Goal: Task Accomplishment & Management: Use online tool/utility

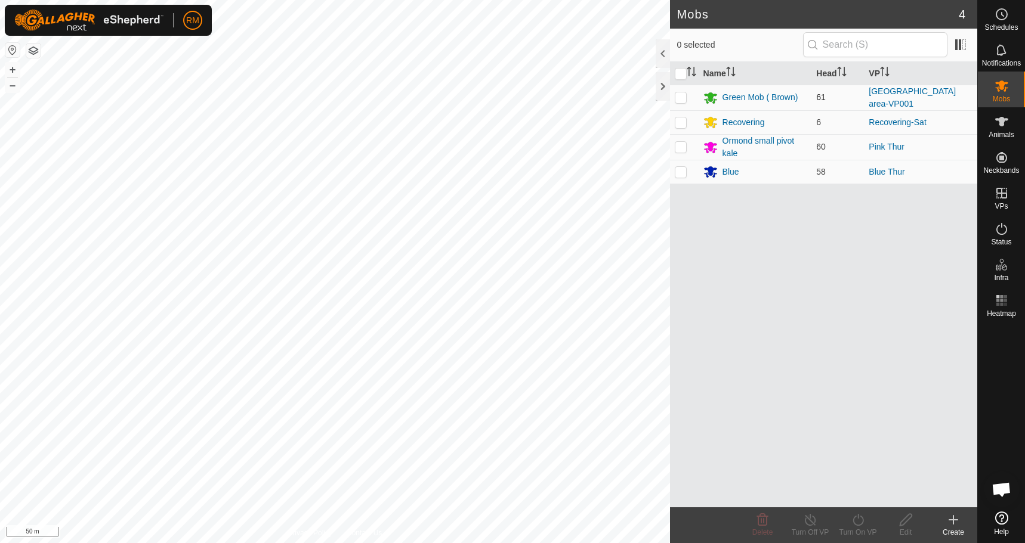
click at [678, 98] on p-checkbox at bounding box center [681, 97] width 12 height 10
checkbox input "true"
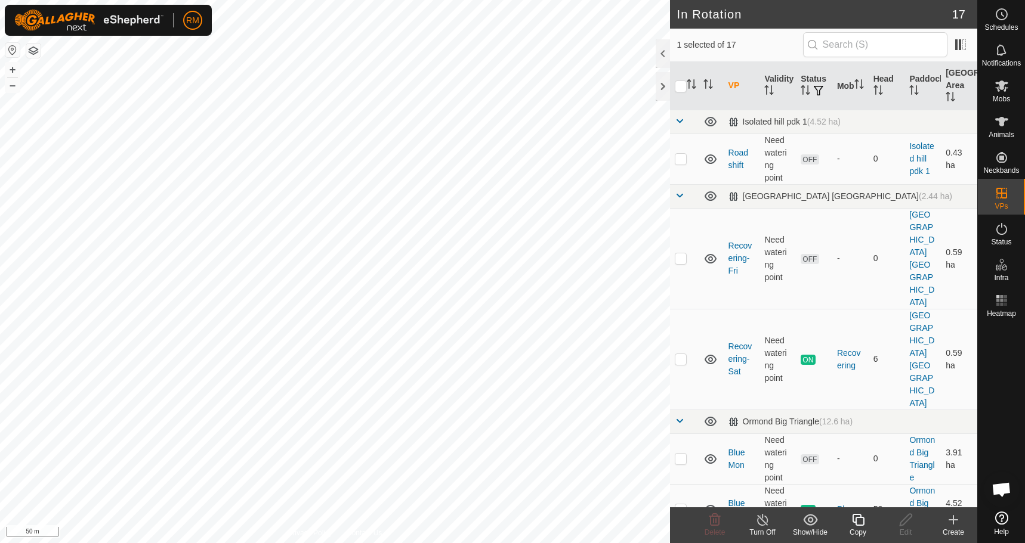
click at [862, 521] on icon at bounding box center [858, 520] width 15 height 14
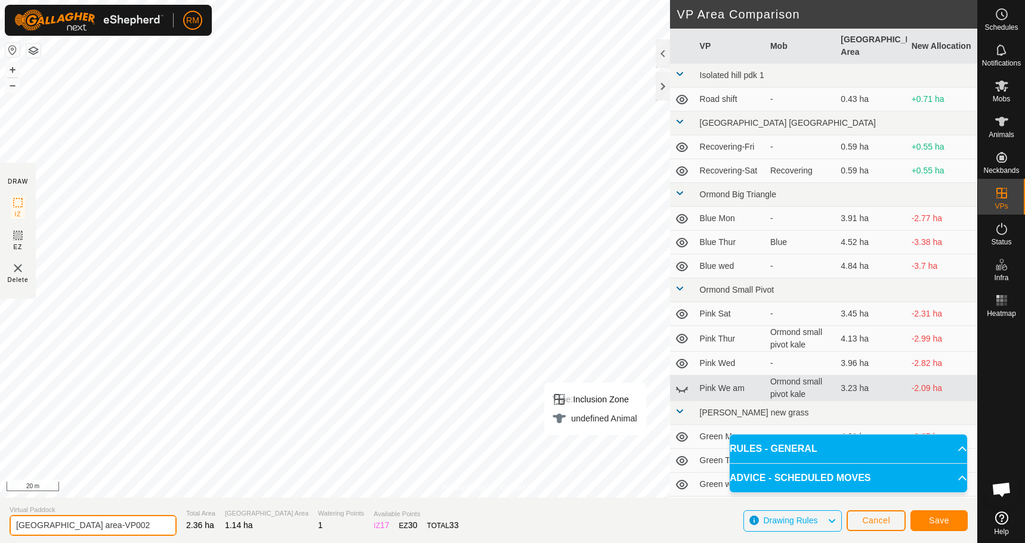
click at [129, 525] on input "[GEOGRAPHIC_DATA] area-VP002" at bounding box center [93, 525] width 167 height 21
type input "Green Fri"
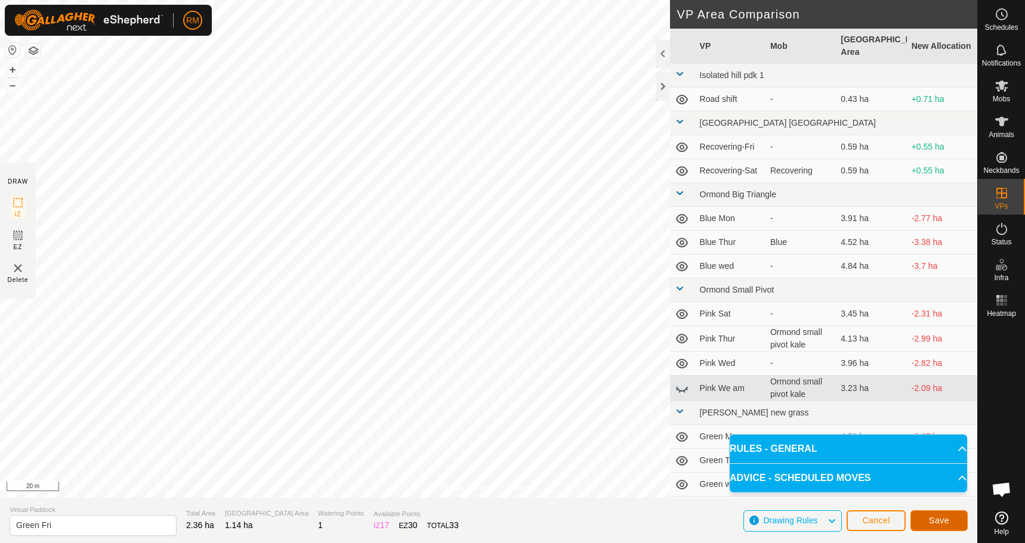
click at [929, 524] on span "Save" at bounding box center [939, 521] width 20 height 10
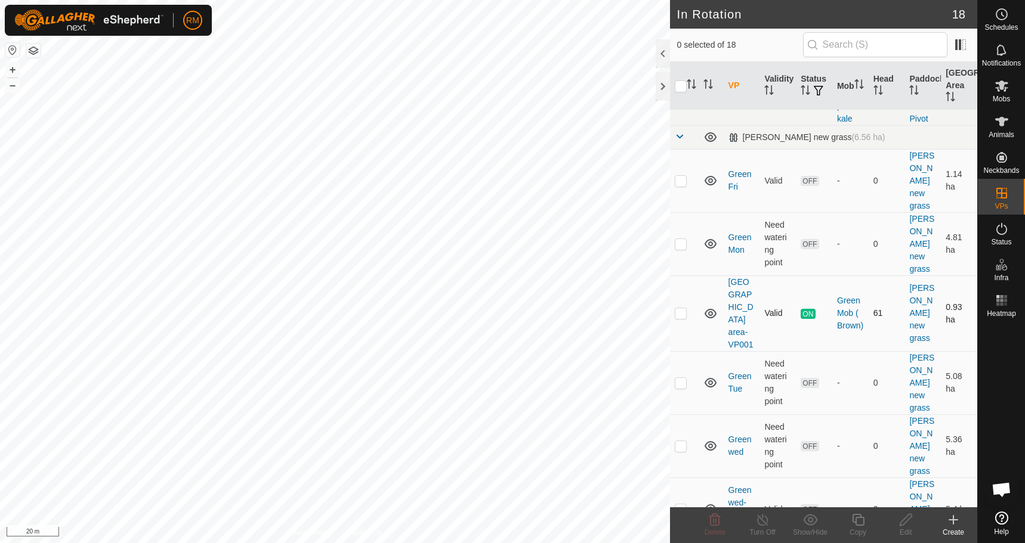
scroll to position [688, 0]
click at [682, 239] on p-checkbox at bounding box center [681, 244] width 12 height 10
checkbox input "true"
click at [679, 308] on p-checkbox at bounding box center [681, 313] width 12 height 10
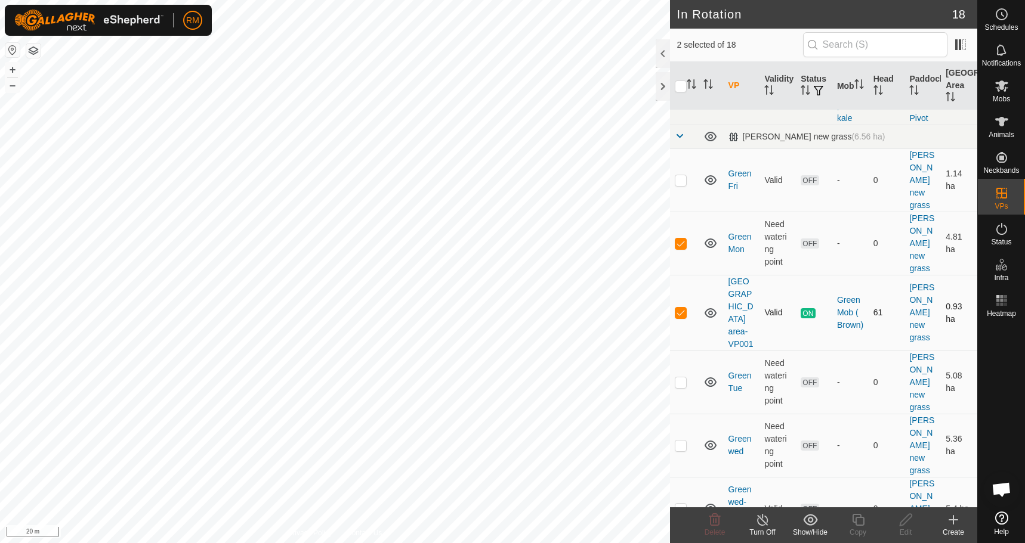
checkbox input "false"
click at [679, 378] on p-checkbox at bounding box center [681, 383] width 12 height 10
checkbox input "true"
click at [680, 441] on p-checkbox at bounding box center [681, 446] width 12 height 10
checkbox input "true"
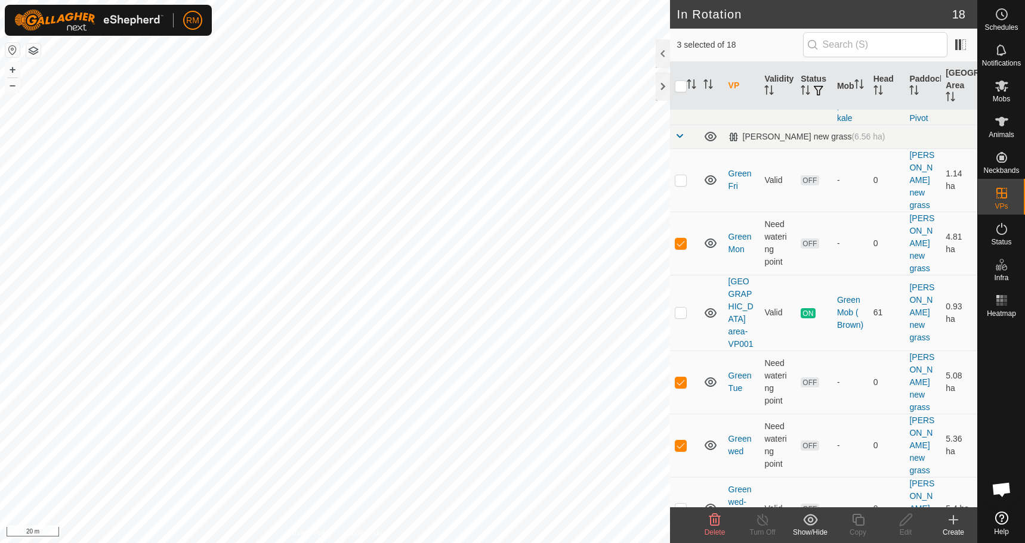
click at [714, 521] on icon at bounding box center [714, 520] width 11 height 12
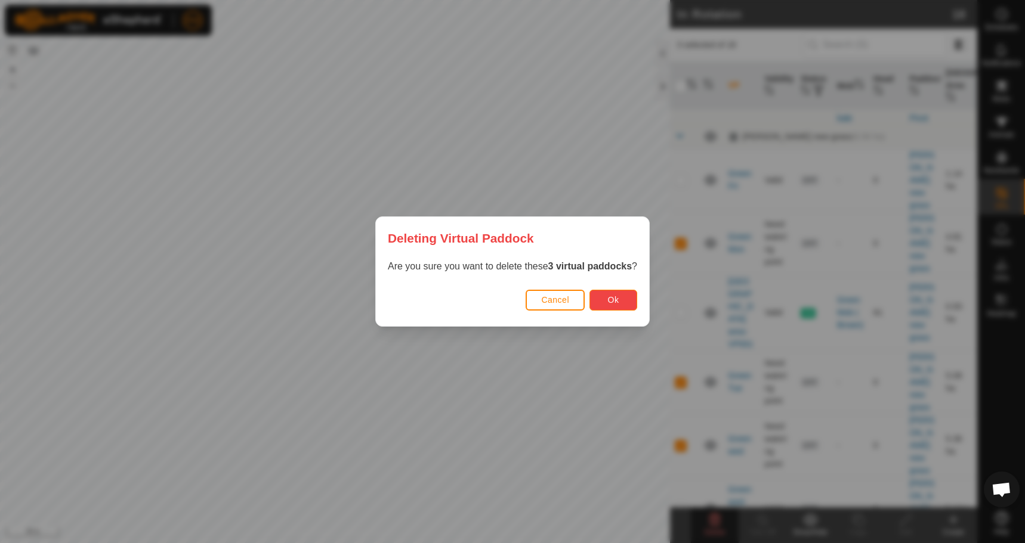
click at [622, 299] on button "Ok" at bounding box center [613, 300] width 48 height 21
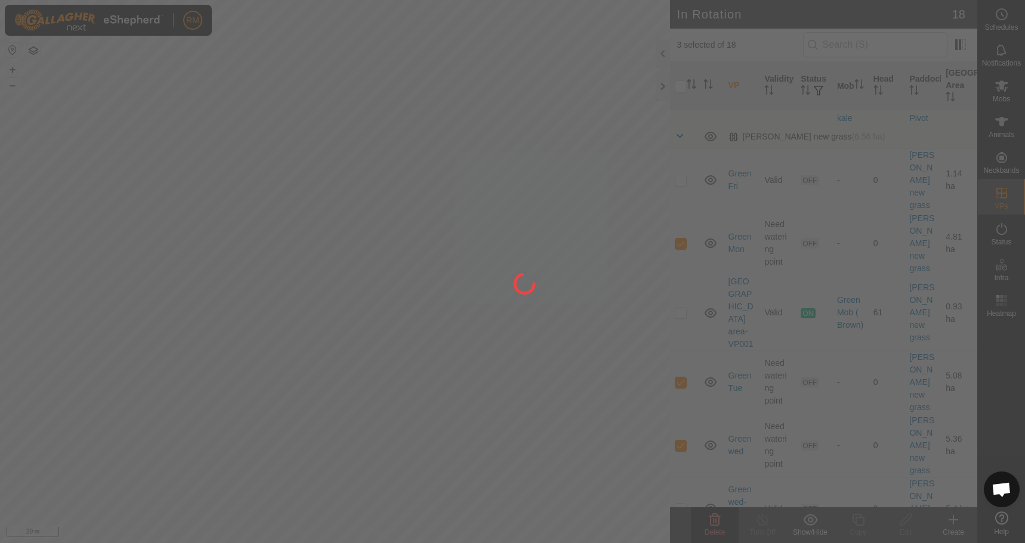
checkbox input "false"
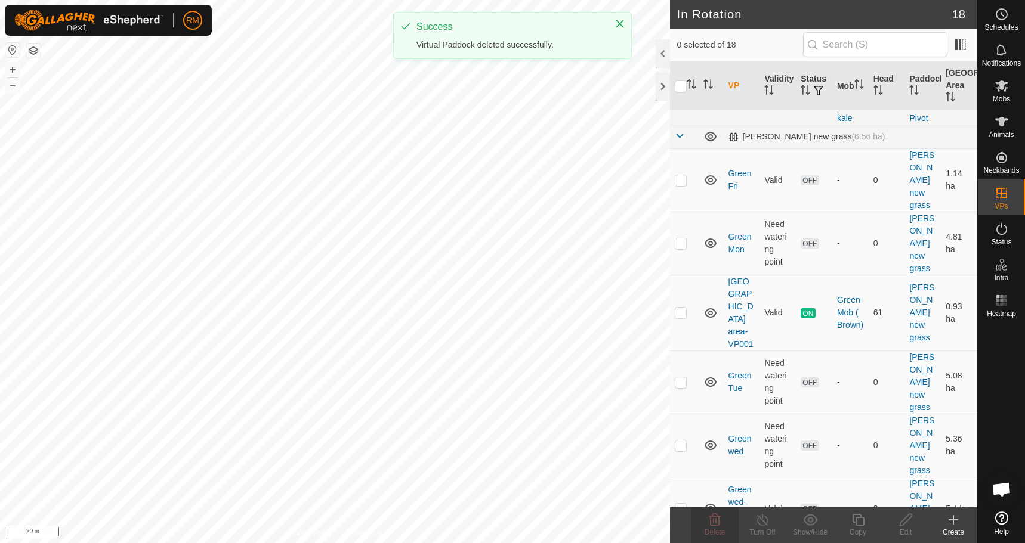
scroll to position [618, 0]
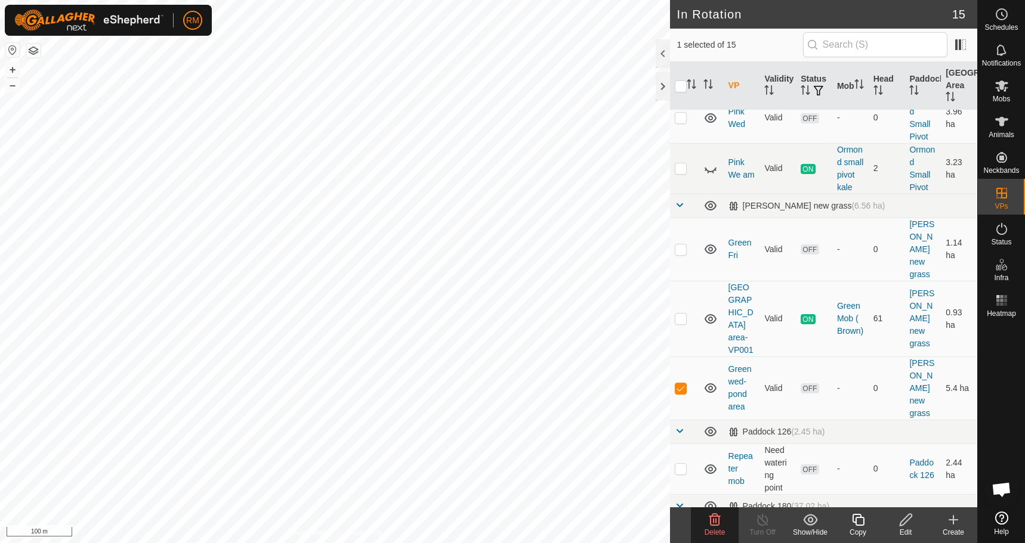
click at [713, 515] on icon at bounding box center [714, 520] width 11 height 12
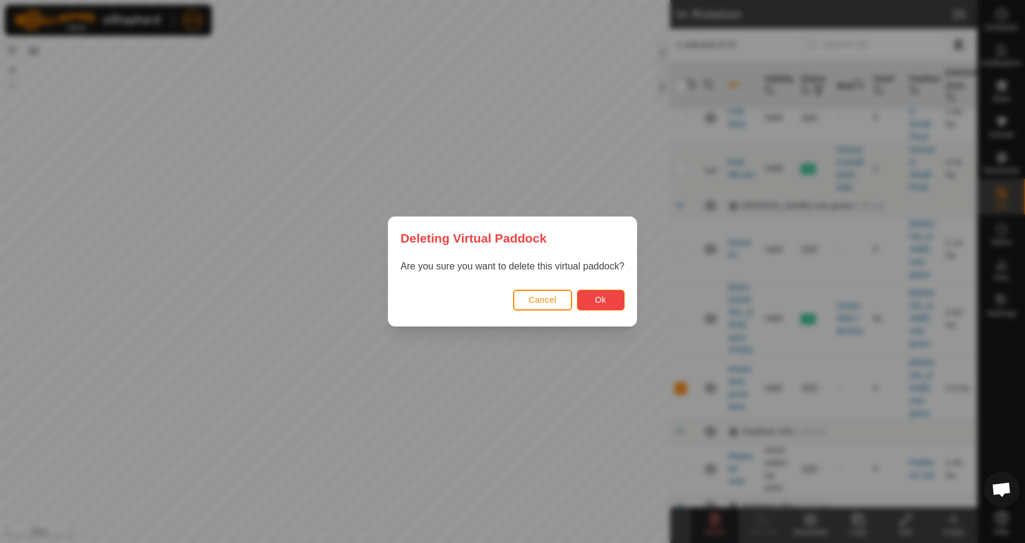
click at [600, 295] on button "Ok" at bounding box center [601, 300] width 48 height 21
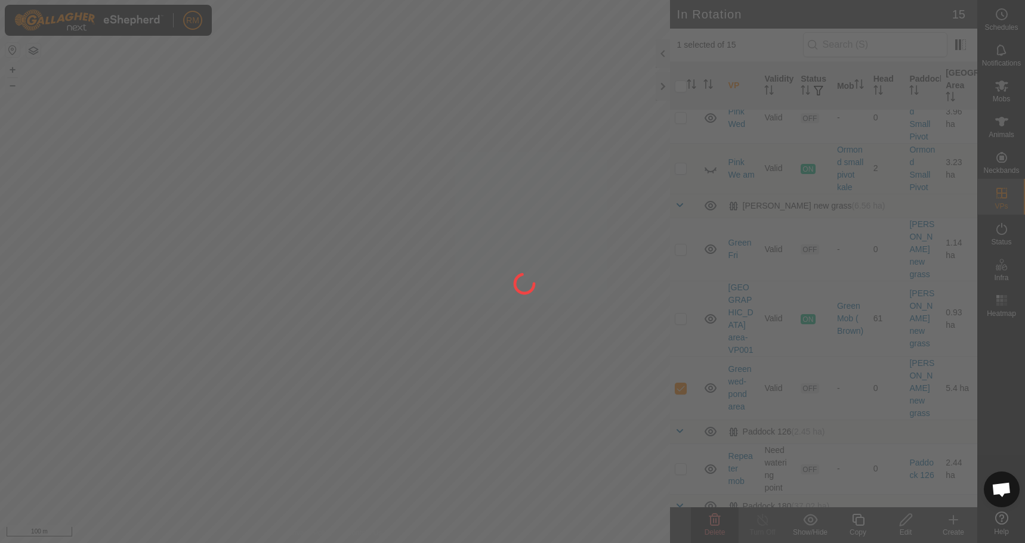
checkbox input "false"
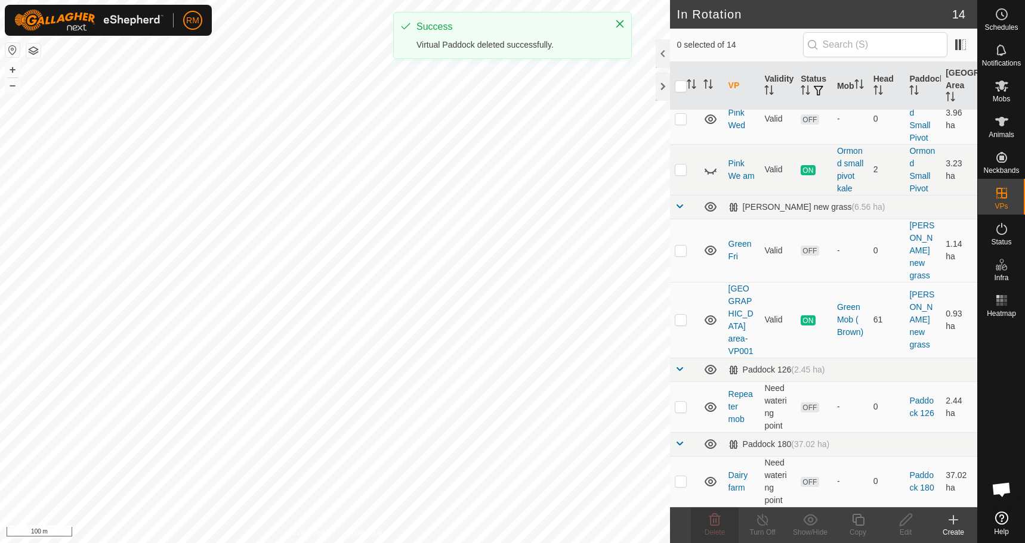
scroll to position [555, 0]
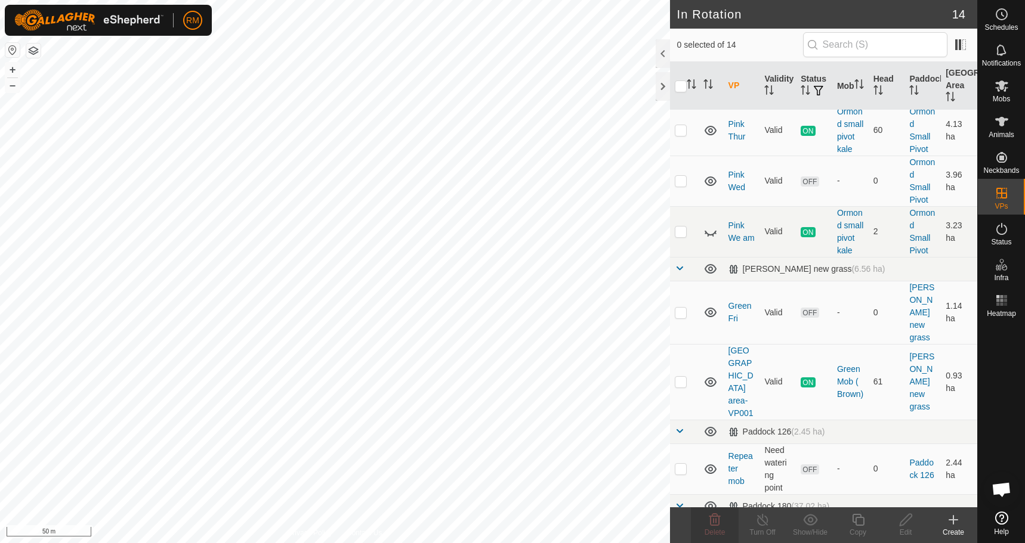
checkbox input "true"
click at [856, 518] on icon at bounding box center [858, 520] width 12 height 12
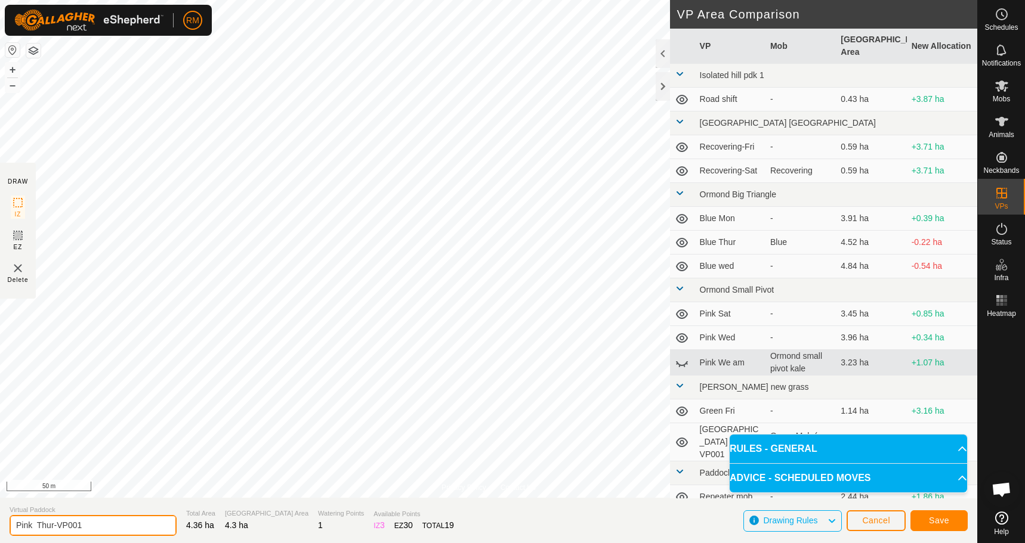
click at [82, 524] on input "Pink Thur-VP001" at bounding box center [93, 525] width 167 height 21
type input "Pink Fri"
click at [935, 517] on span "Save" at bounding box center [939, 521] width 20 height 10
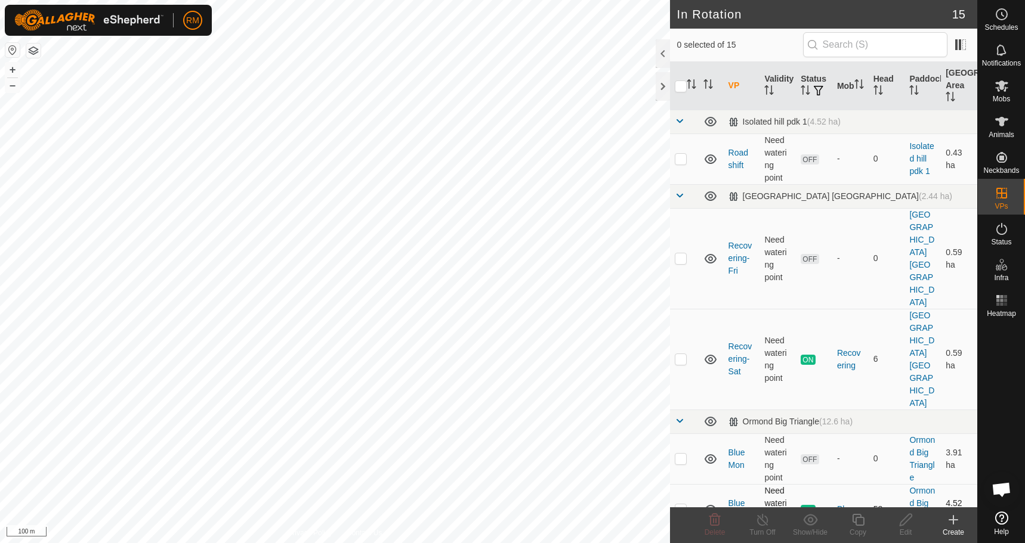
checkbox input "true"
click at [858, 522] on icon at bounding box center [858, 520] width 15 height 14
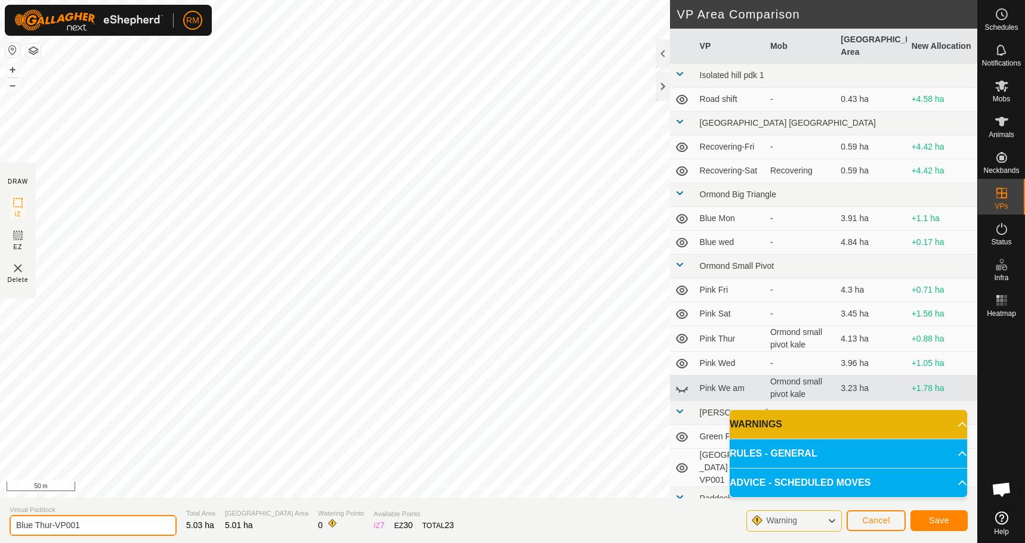
click at [88, 521] on input "Blue Thur-VP001" at bounding box center [93, 525] width 167 height 21
type input "Blue Fri"
click at [935, 523] on span "Save" at bounding box center [939, 521] width 20 height 10
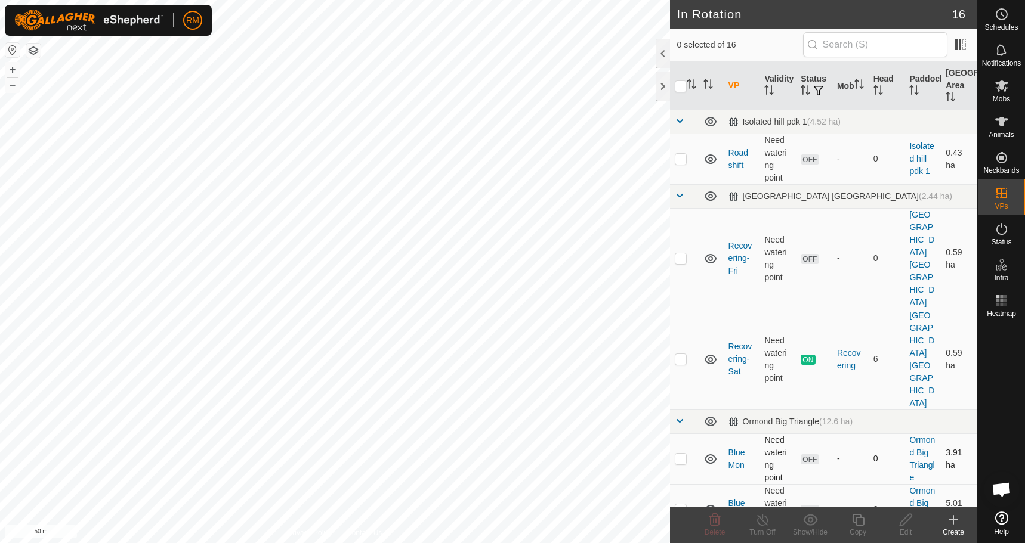
click at [681, 454] on p-checkbox at bounding box center [681, 459] width 12 height 10
checkbox input "true"
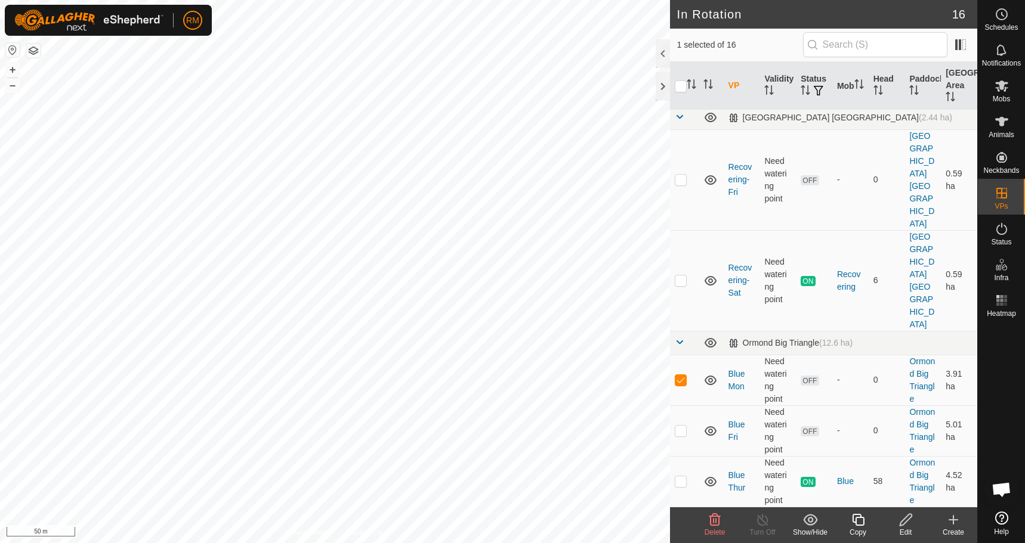
scroll to position [79, 0]
click at [682, 527] on p-checkbox at bounding box center [681, 532] width 12 height 10
checkbox input "true"
click at [715, 519] on icon at bounding box center [714, 520] width 11 height 12
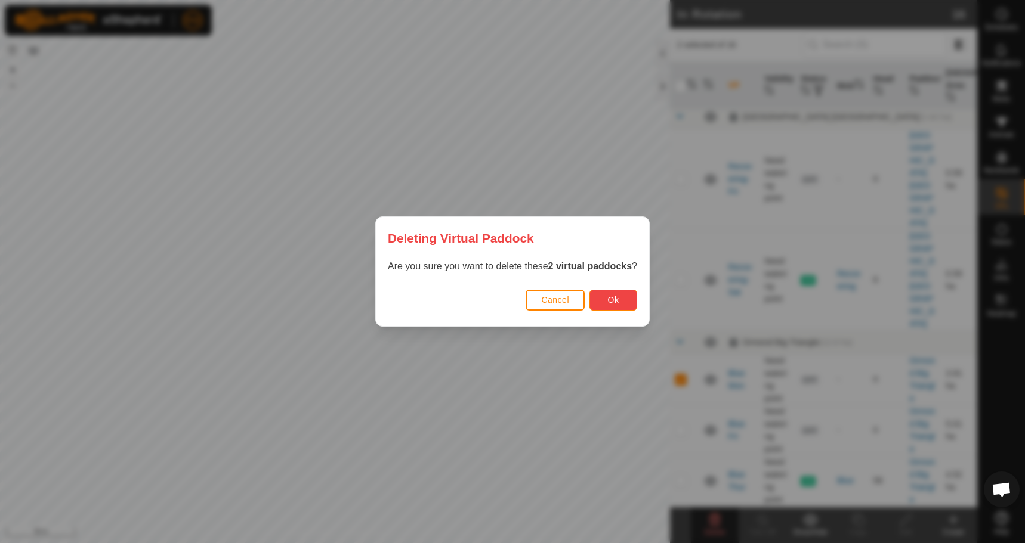
click at [618, 298] on span "Ok" at bounding box center [613, 300] width 11 height 10
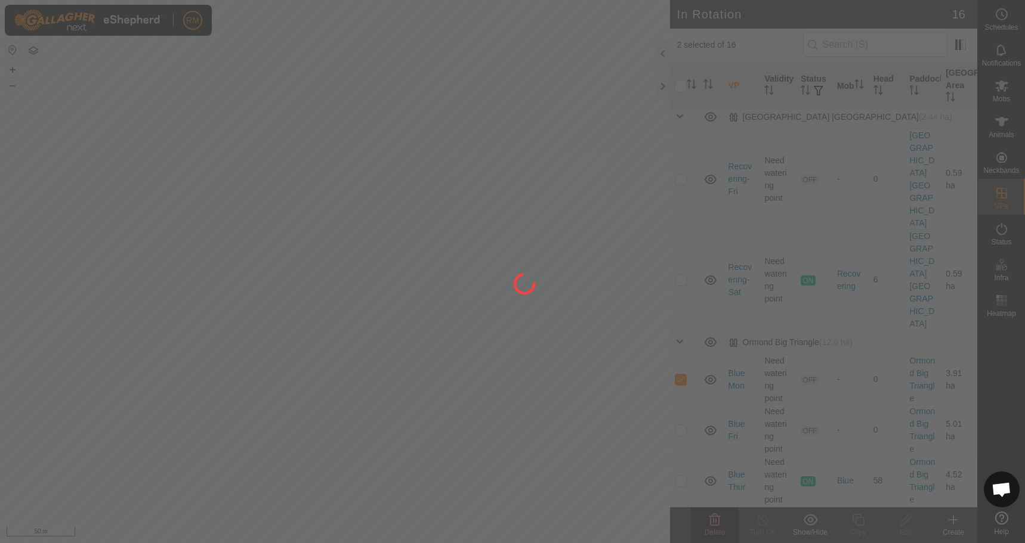
checkbox input "false"
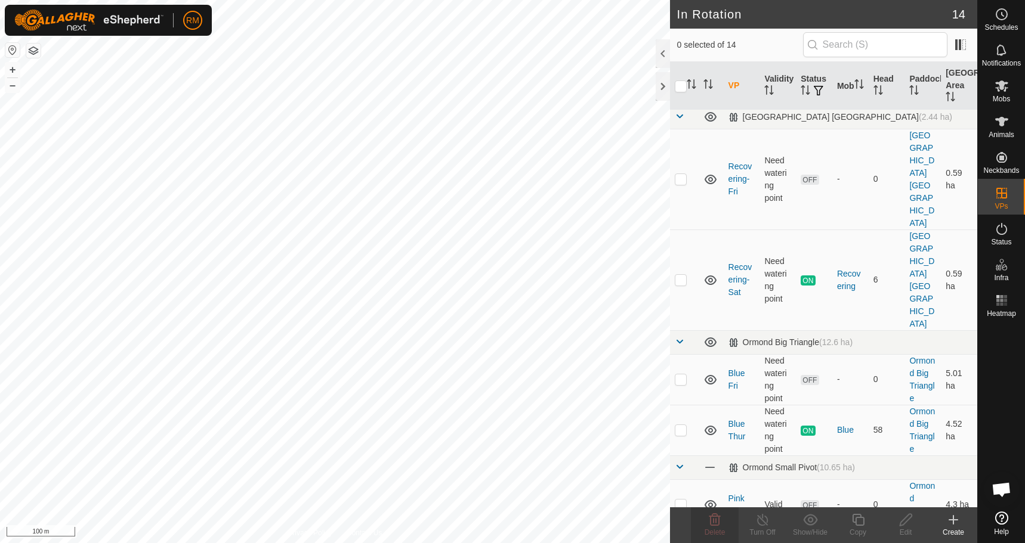
checkbox input "true"
click at [855, 518] on icon at bounding box center [858, 520] width 12 height 12
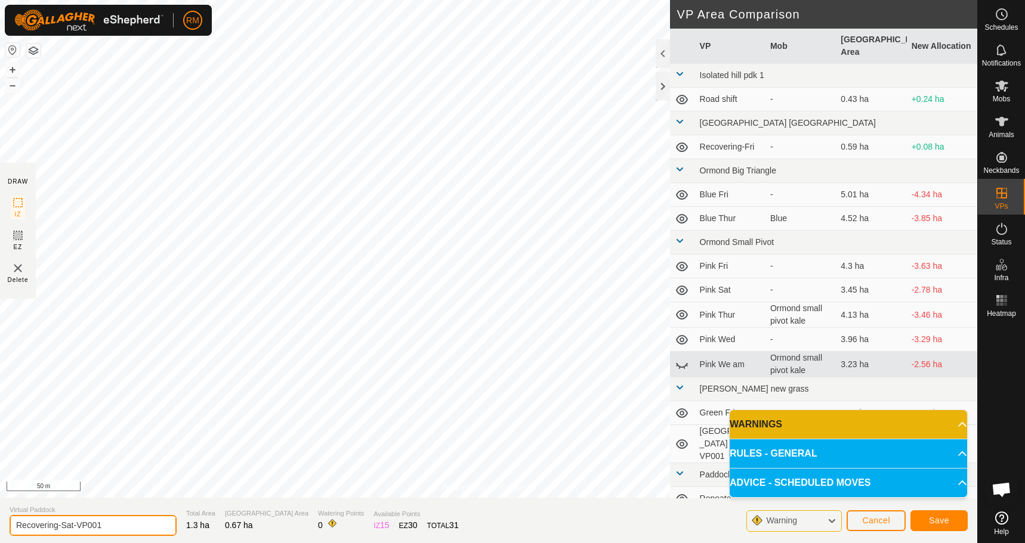
click at [103, 524] on input "Recovering-Sat-VP001" at bounding box center [93, 525] width 167 height 21
type input "Recovering-Fri am"
click at [932, 521] on span "Save" at bounding box center [939, 521] width 20 height 10
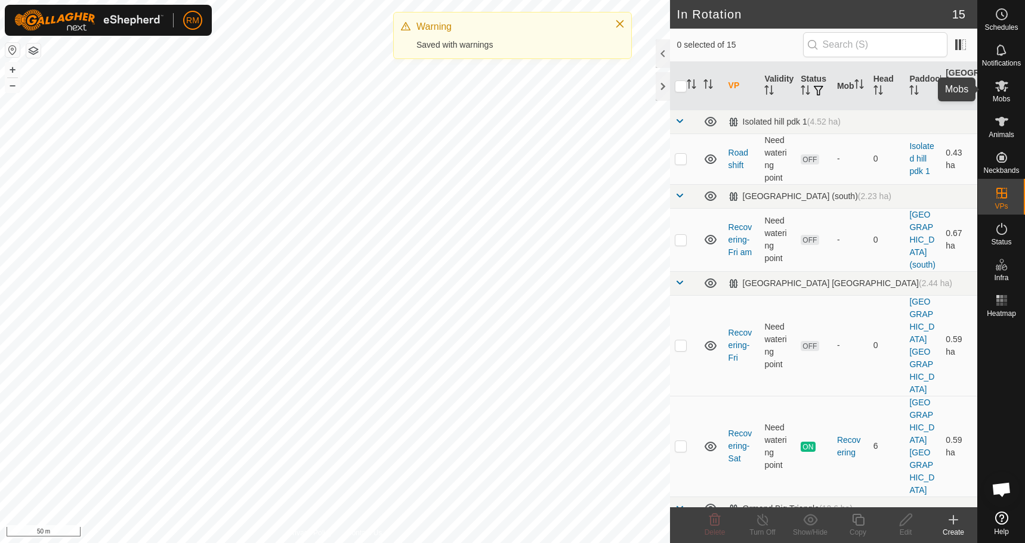
click at [1002, 87] on icon at bounding box center [1001, 86] width 13 height 11
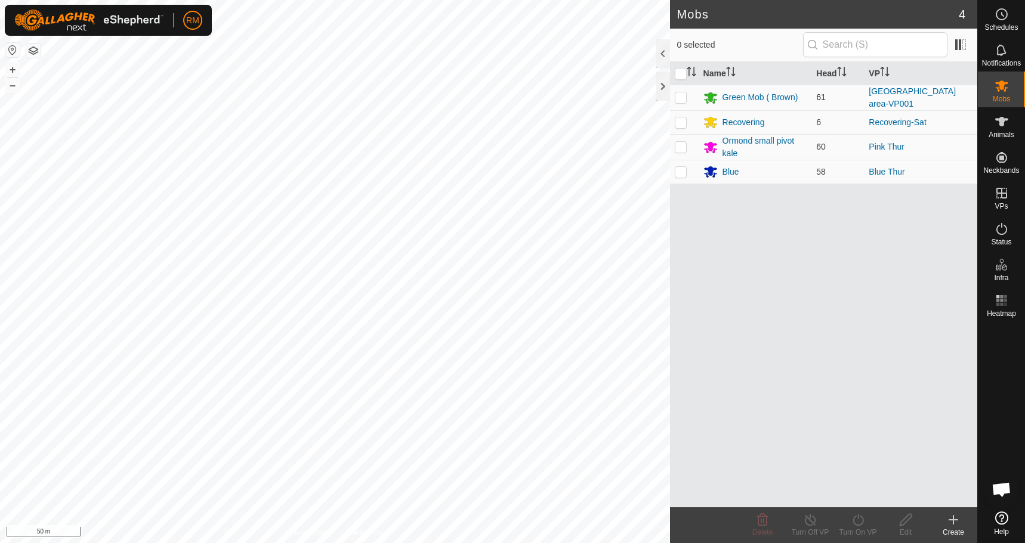
click at [679, 97] on p-checkbox at bounding box center [681, 97] width 12 height 10
checkbox input "true"
click at [860, 517] on icon at bounding box center [858, 520] width 15 height 14
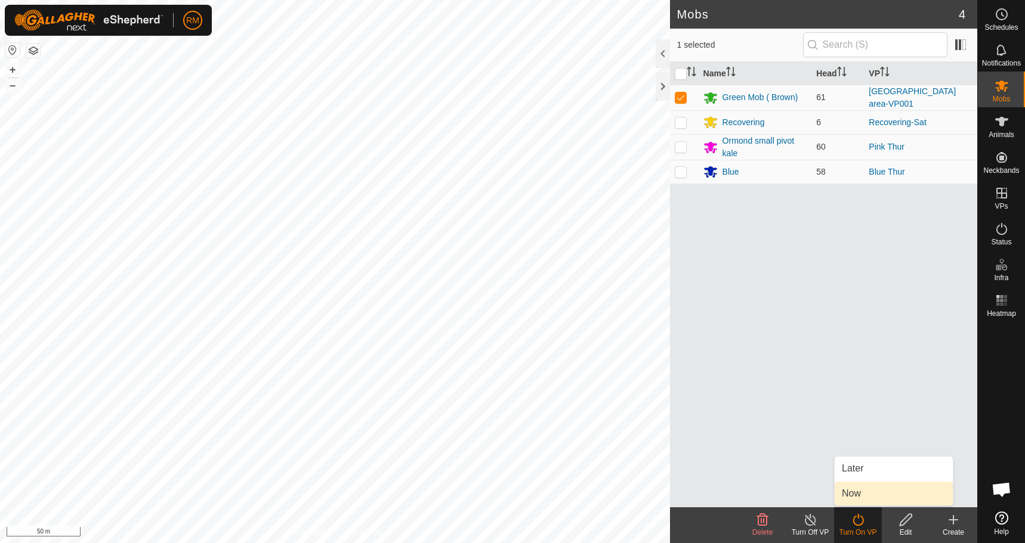
click at [863, 493] on link "Now" at bounding box center [893, 494] width 118 height 24
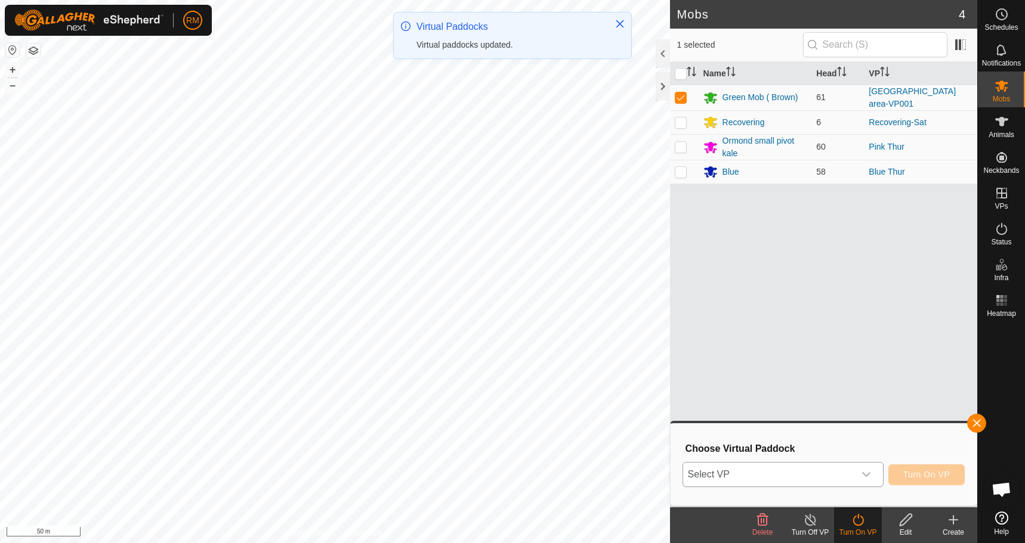
click at [864, 475] on icon "dropdown trigger" at bounding box center [866, 475] width 10 height 10
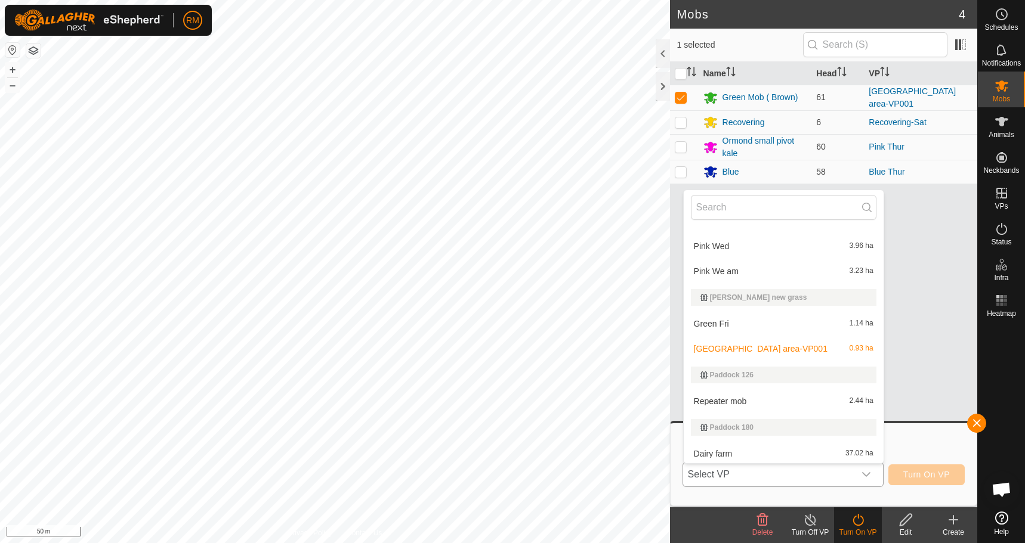
scroll to position [355, 0]
click at [729, 319] on li "Green Fri 1.14 ha" at bounding box center [784, 322] width 200 height 24
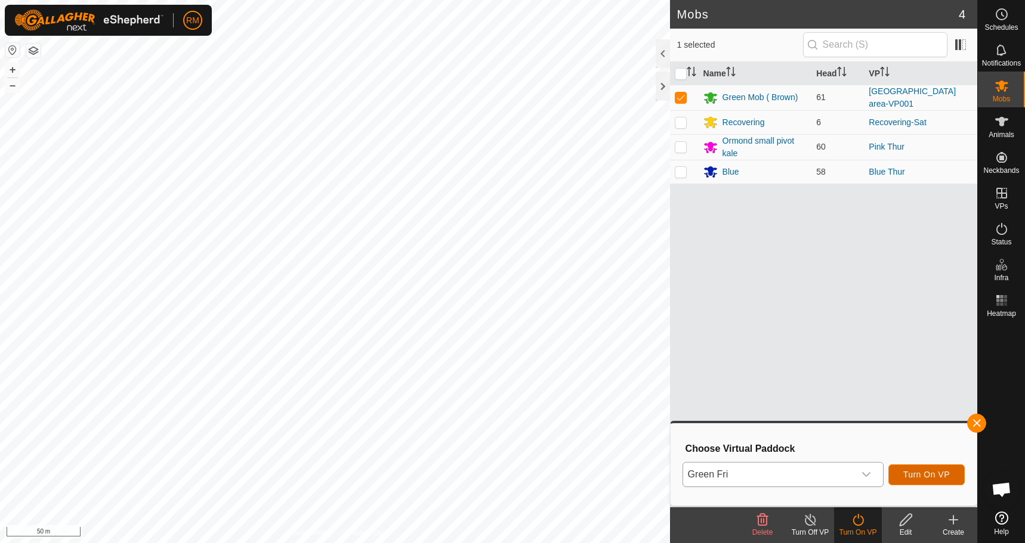
click at [927, 472] on span "Turn On VP" at bounding box center [926, 475] width 47 height 10
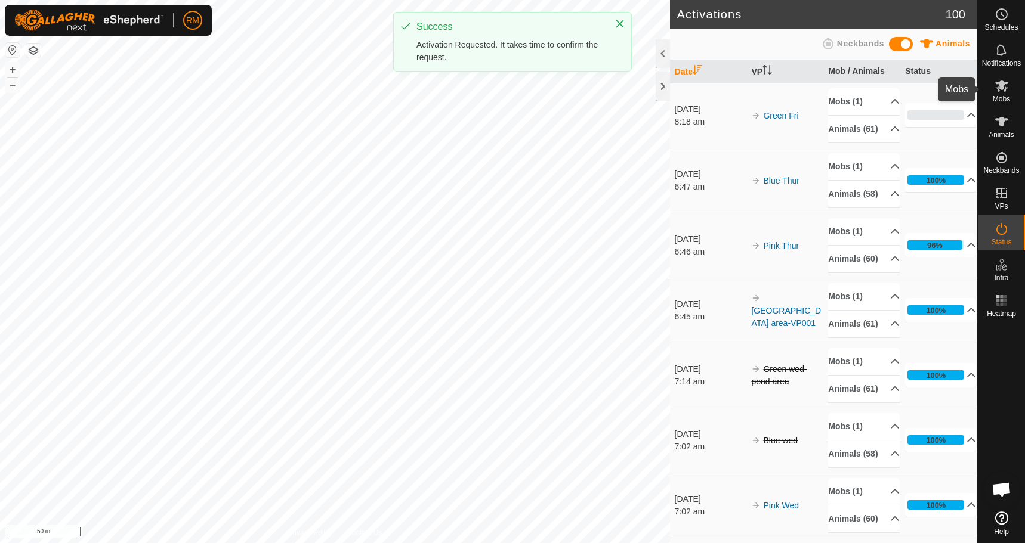
click at [1002, 85] on icon at bounding box center [1001, 86] width 13 height 11
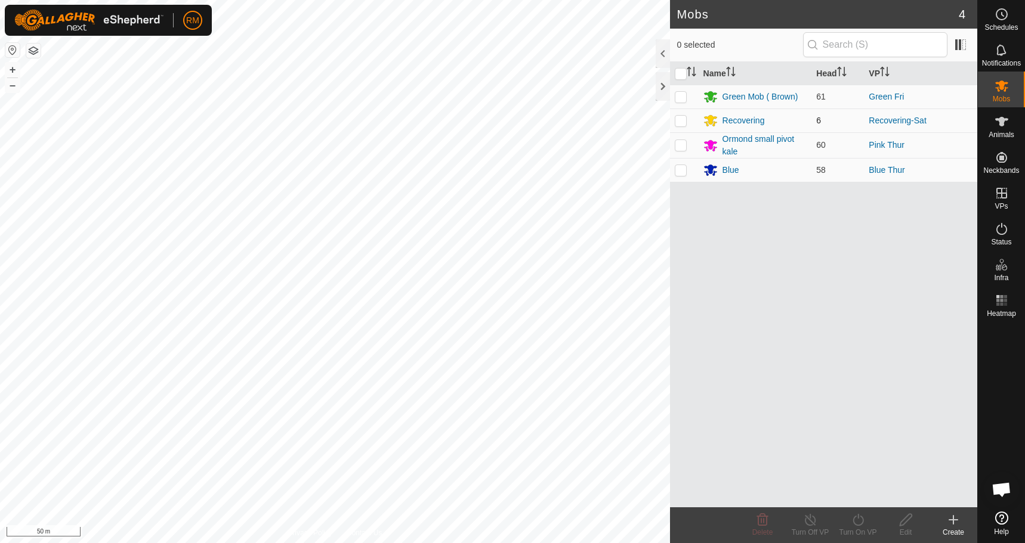
click at [682, 119] on p-checkbox at bounding box center [681, 121] width 12 height 10
checkbox input "true"
click at [862, 521] on icon at bounding box center [858, 520] width 15 height 14
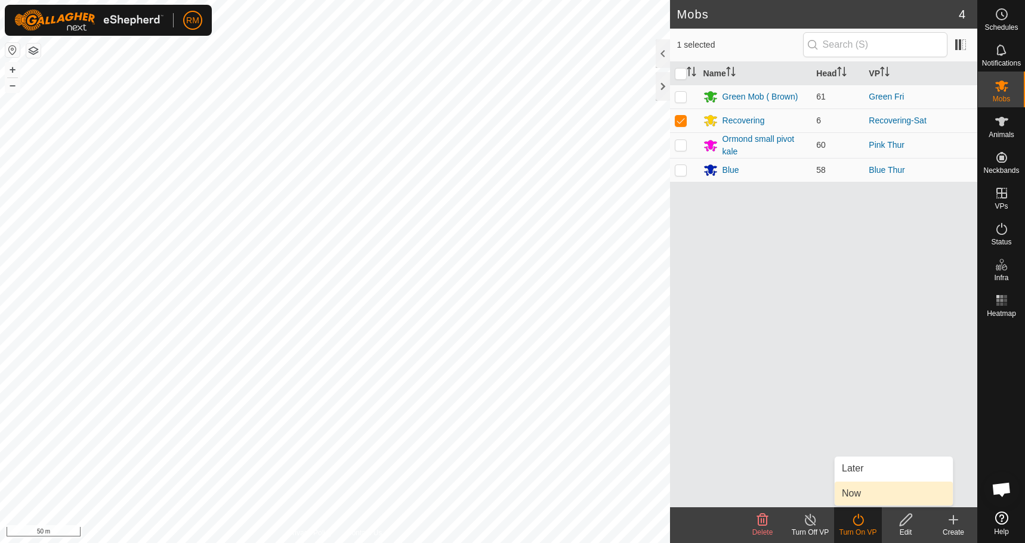
click at [868, 496] on link "Now" at bounding box center [893, 494] width 118 height 24
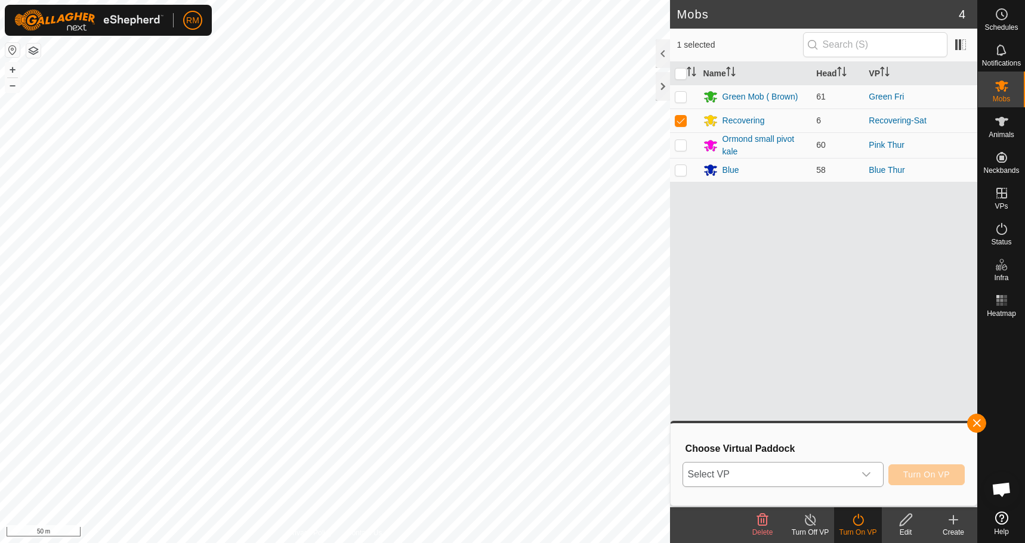
click at [868, 475] on icon "dropdown trigger" at bounding box center [866, 474] width 8 height 5
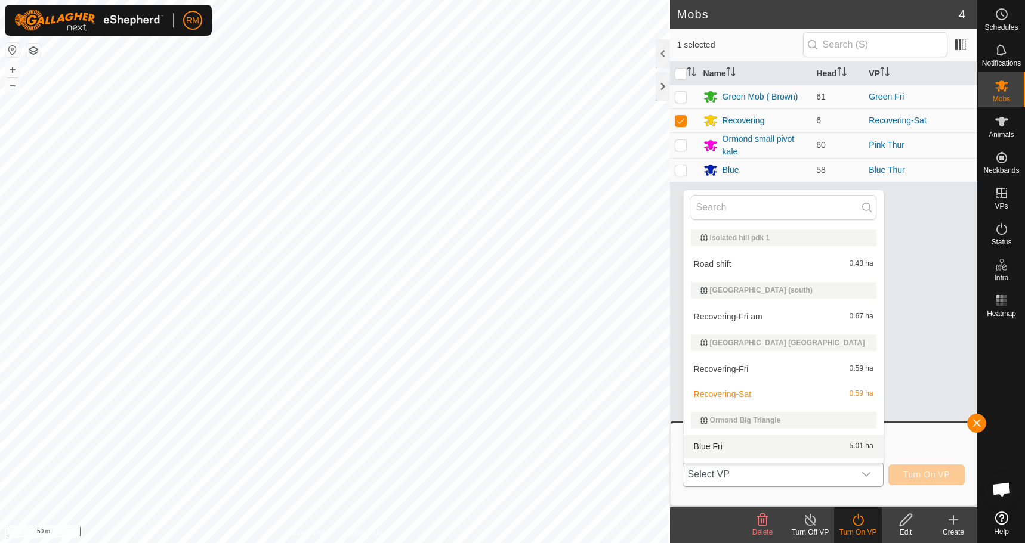
scroll to position [20, 0]
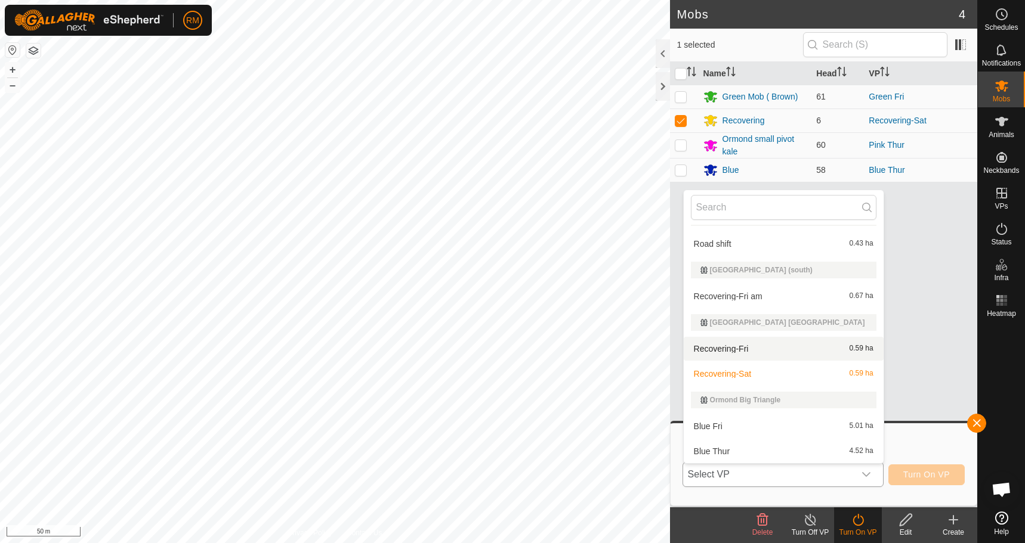
click at [768, 343] on li "Recovering-Fri 0.59 ha" at bounding box center [784, 349] width 200 height 24
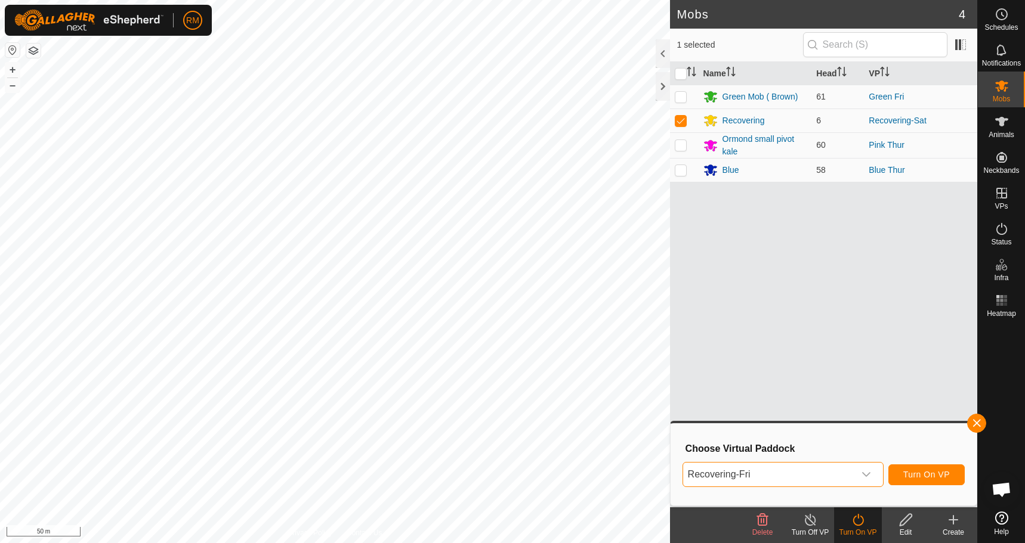
click at [866, 473] on icon "dropdown trigger" at bounding box center [866, 475] width 10 height 10
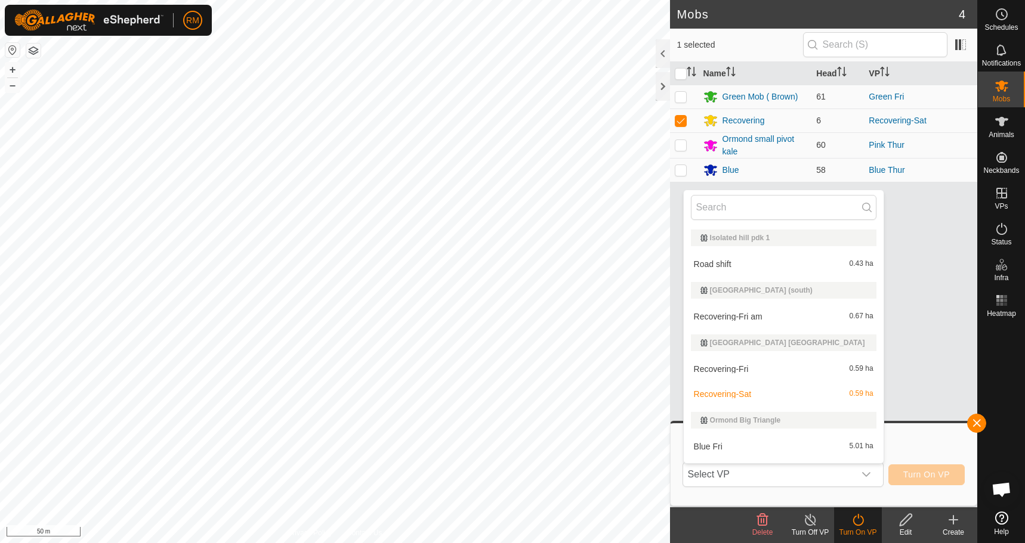
click at [746, 318] on li "Recovering-Fri am 0.67 ha" at bounding box center [784, 317] width 200 height 24
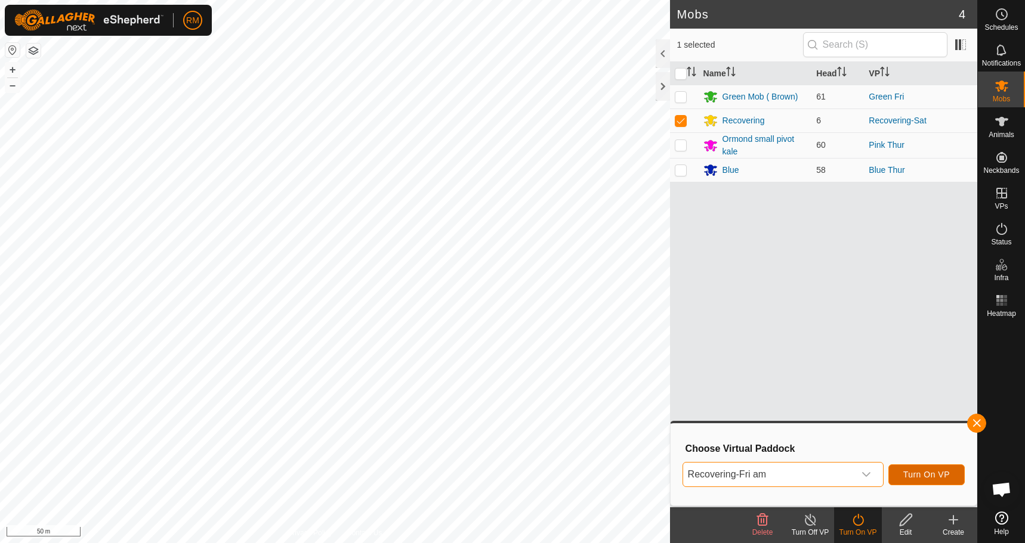
click at [917, 470] on span "Turn On VP" at bounding box center [926, 475] width 47 height 10
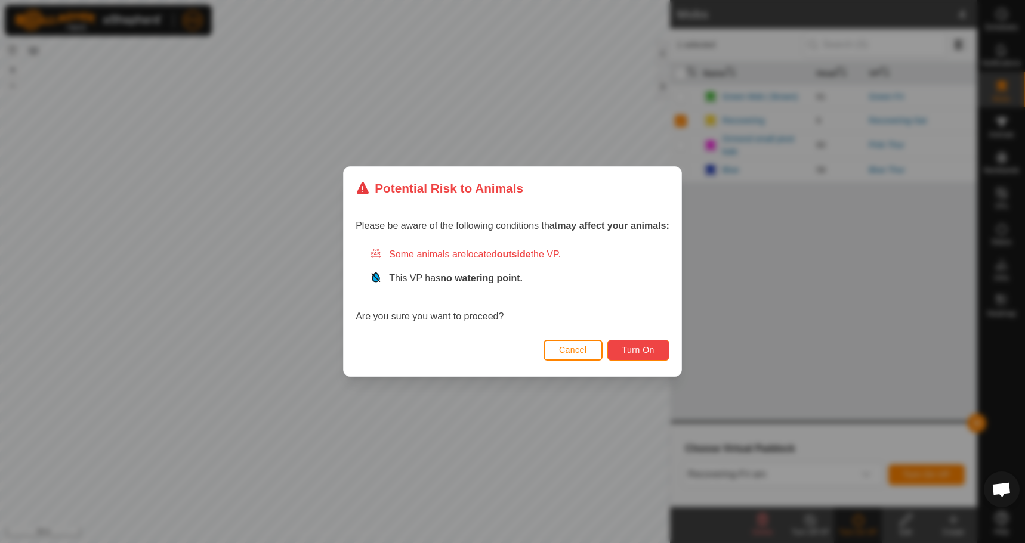
click at [654, 353] on span "Turn On" at bounding box center [638, 350] width 32 height 10
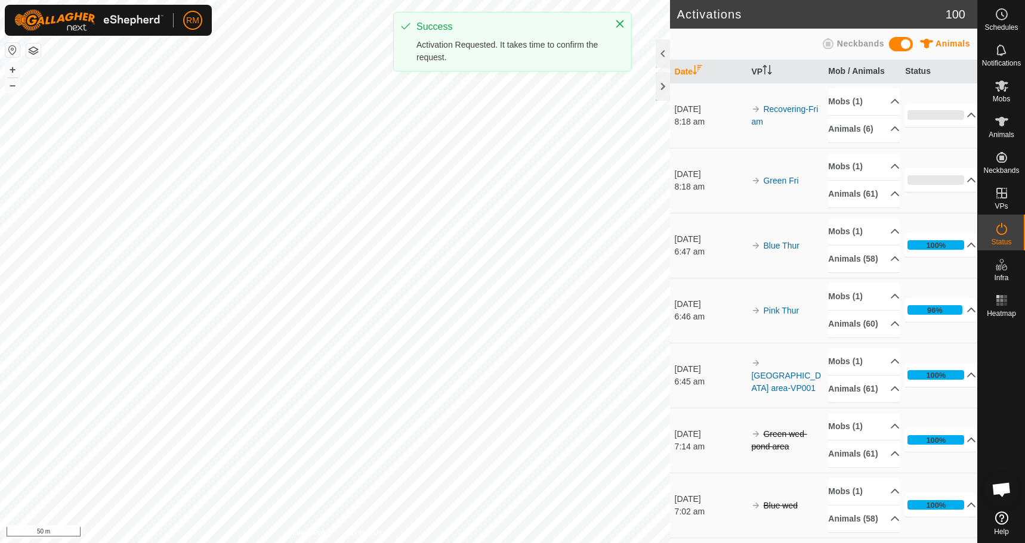
click at [1002, 89] on icon at bounding box center [1001, 86] width 13 height 11
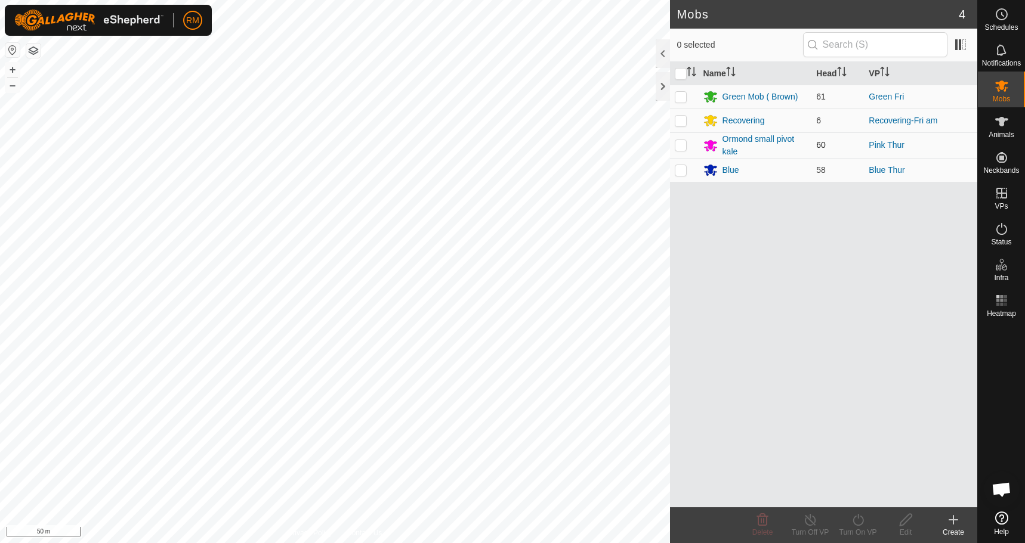
click at [678, 147] on p-checkbox at bounding box center [681, 145] width 12 height 10
checkbox input "true"
click at [854, 521] on icon at bounding box center [858, 520] width 15 height 14
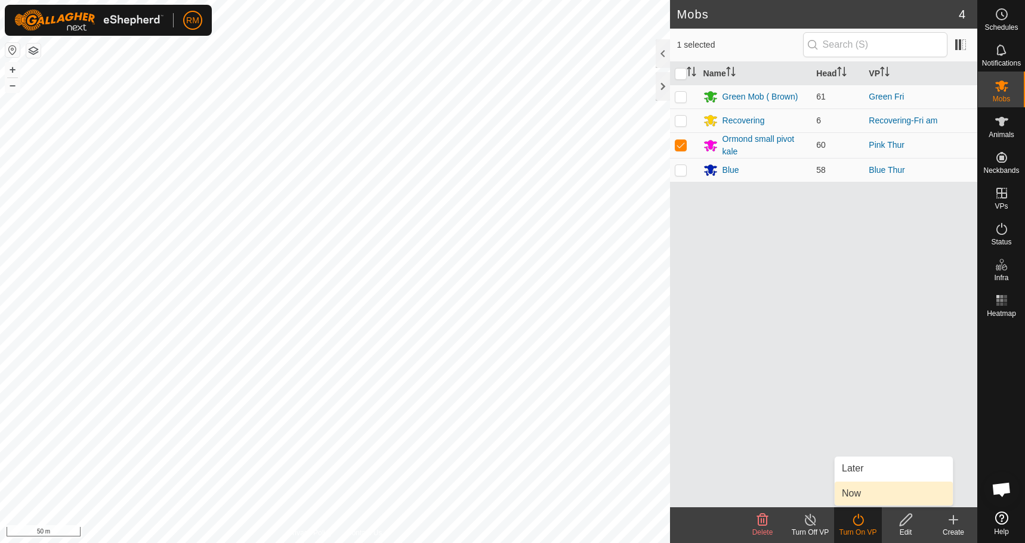
click at [849, 496] on link "Now" at bounding box center [893, 494] width 118 height 24
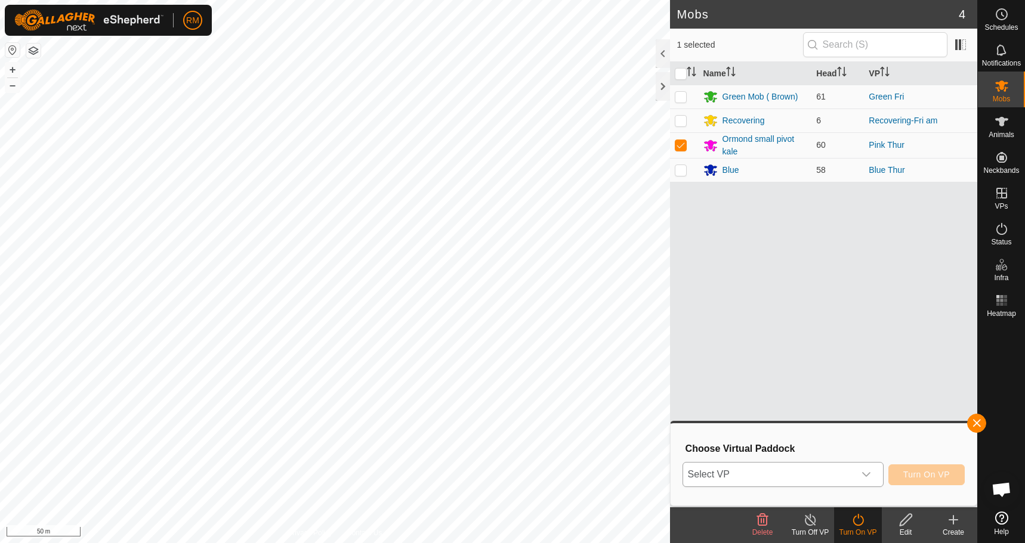
click at [867, 474] on icon "dropdown trigger" at bounding box center [866, 475] width 10 height 10
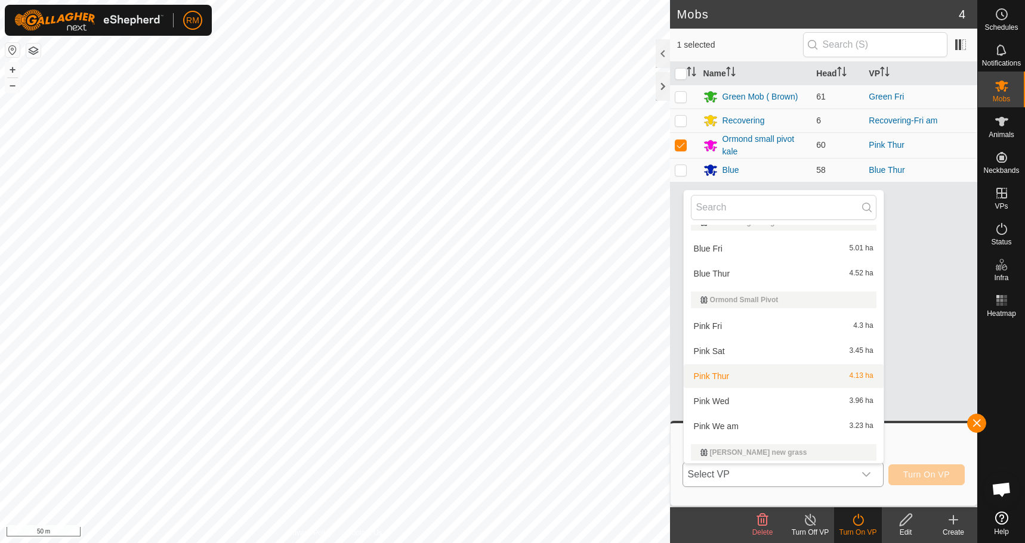
scroll to position [199, 0]
click at [728, 324] on li "Pink Fri 4.3 ha" at bounding box center [784, 326] width 200 height 24
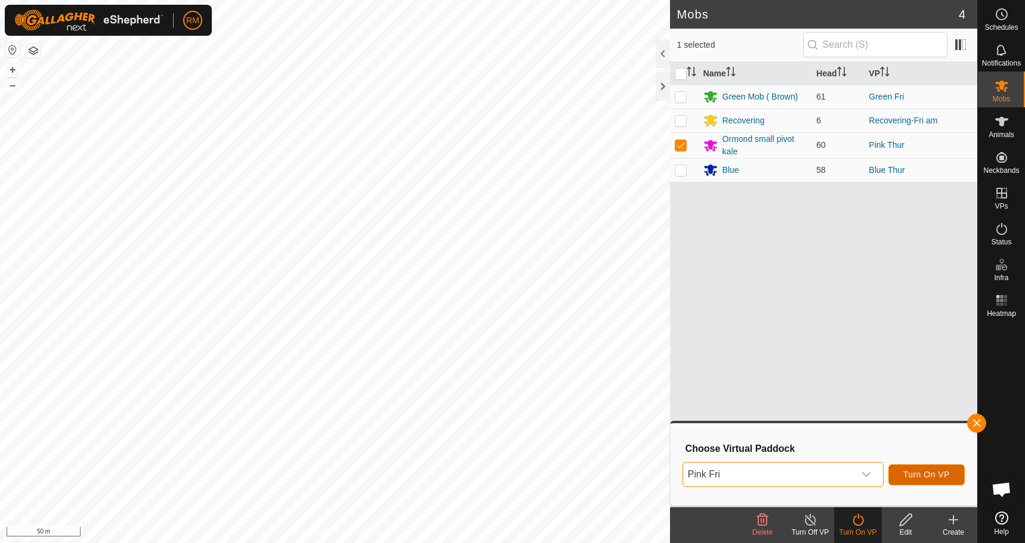
click at [918, 476] on span "Turn On VP" at bounding box center [926, 475] width 47 height 10
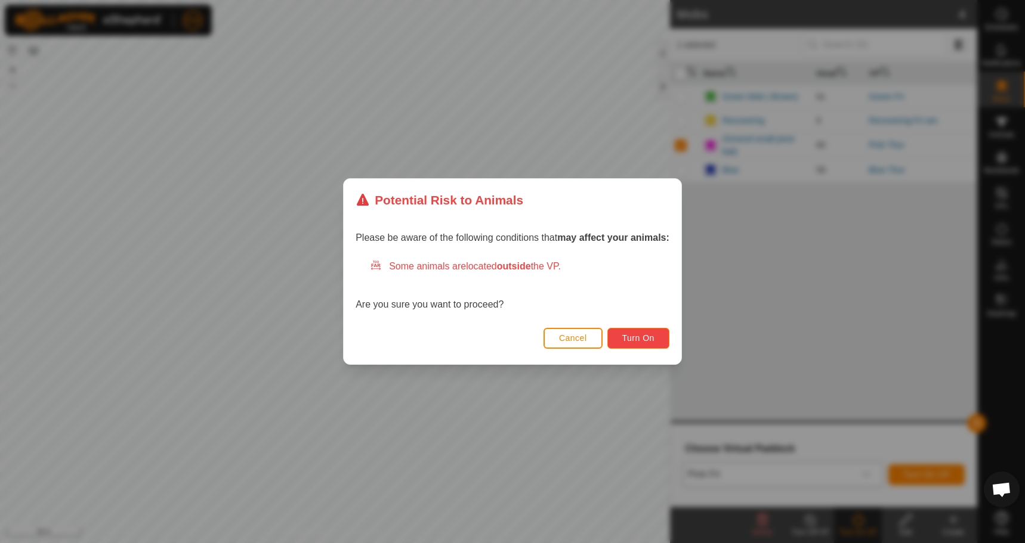
click at [651, 333] on span "Turn On" at bounding box center [638, 338] width 32 height 10
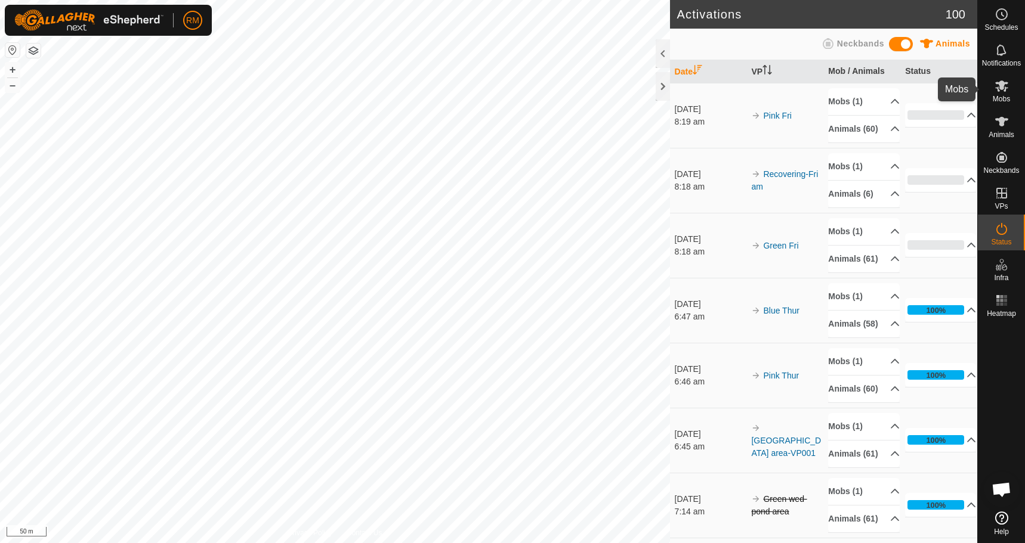
click at [1005, 88] on icon at bounding box center [1001, 86] width 13 height 11
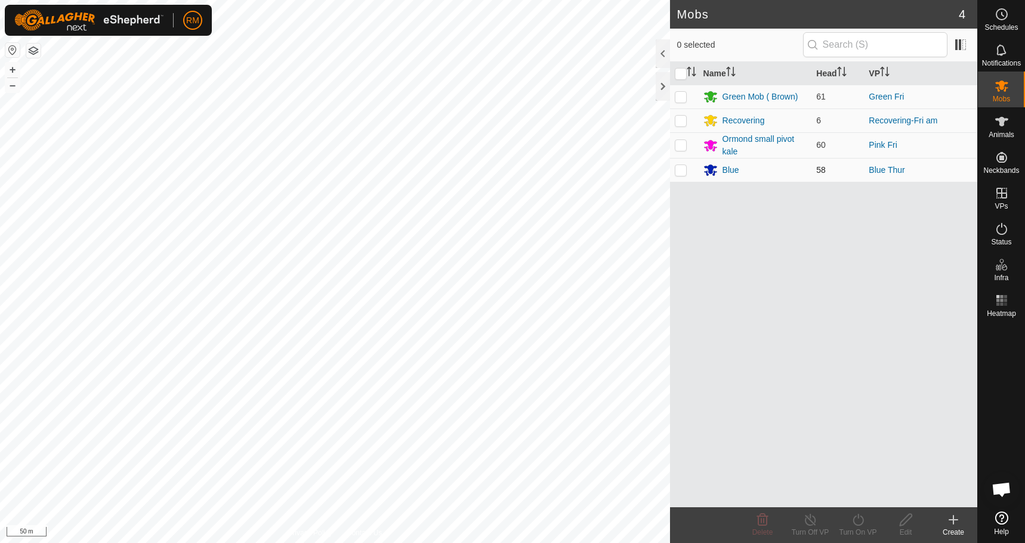
click at [679, 171] on p-checkbox at bounding box center [681, 170] width 12 height 10
checkbox input "true"
click at [857, 524] on icon at bounding box center [858, 520] width 15 height 14
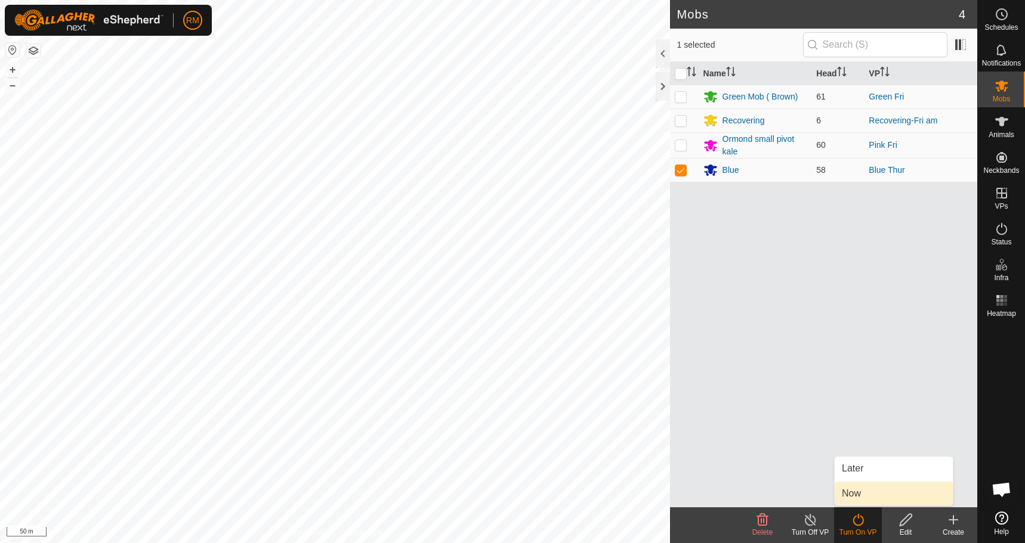
click at [875, 494] on link "Now" at bounding box center [893, 494] width 118 height 24
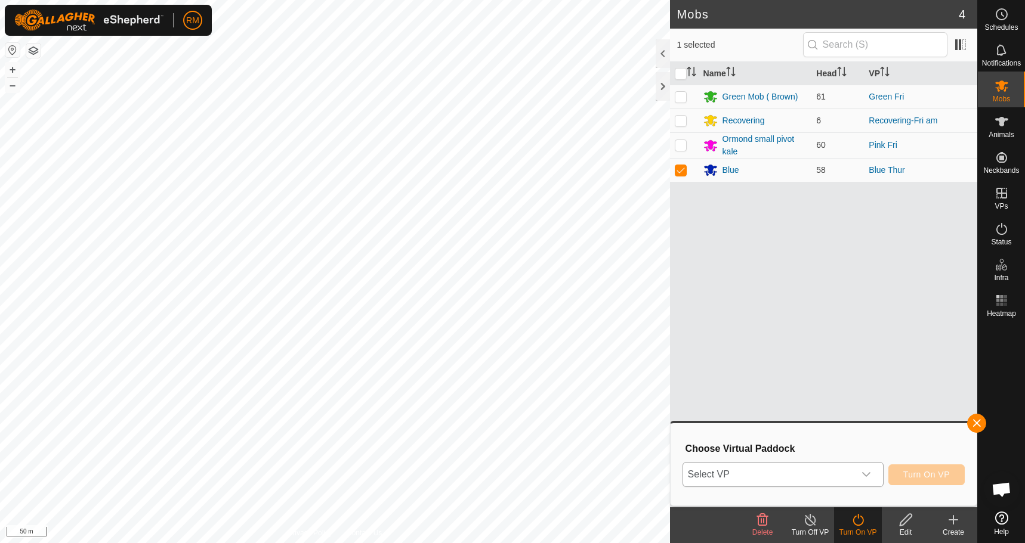
click at [865, 473] on icon "dropdown trigger" at bounding box center [866, 475] width 10 height 10
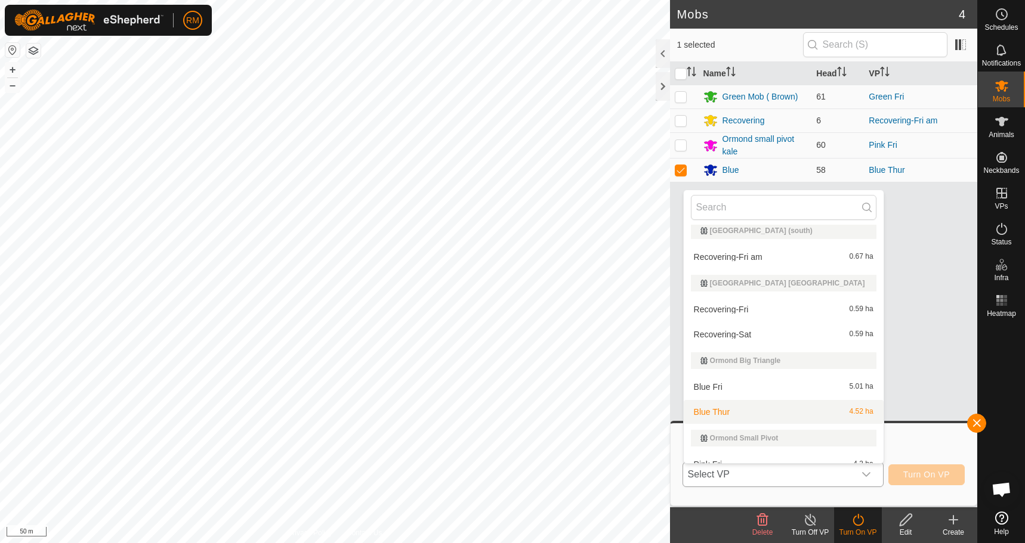
scroll to position [60, 0]
click at [738, 384] on li "Blue Fri 5.01 ha" at bounding box center [784, 387] width 200 height 24
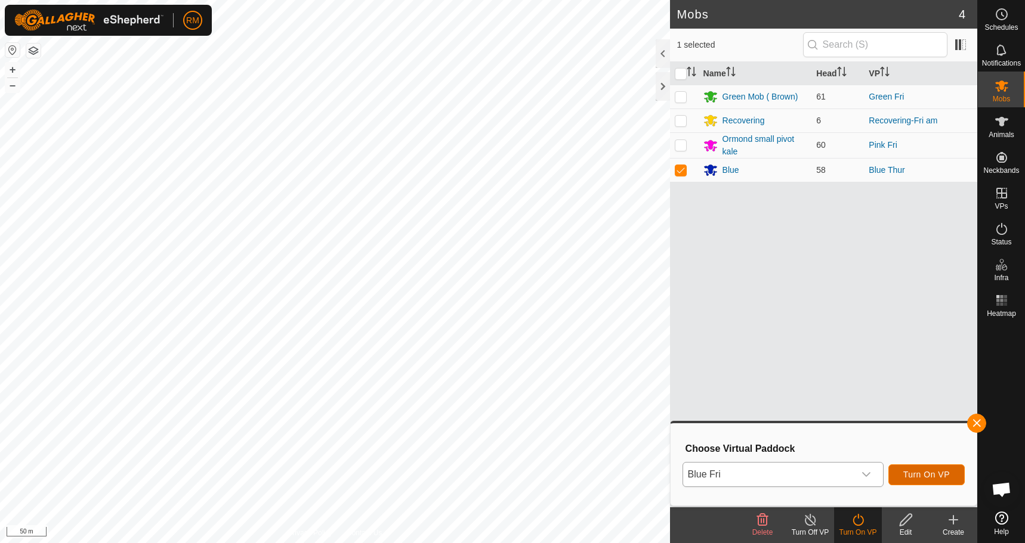
click at [936, 468] on button "Turn On VP" at bounding box center [926, 475] width 76 height 21
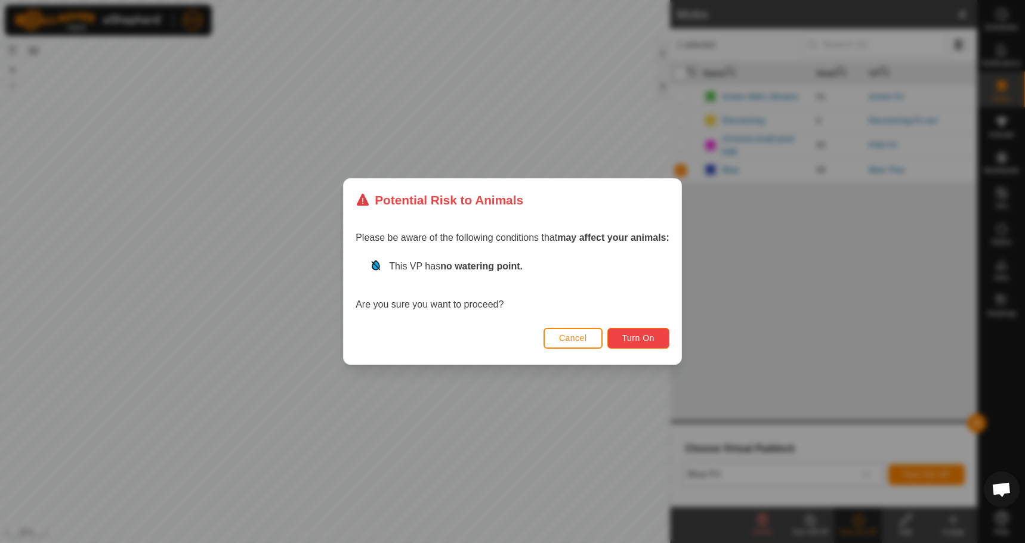
click at [642, 339] on span "Turn On" at bounding box center [638, 338] width 32 height 10
